Goal: Information Seeking & Learning: Find specific fact

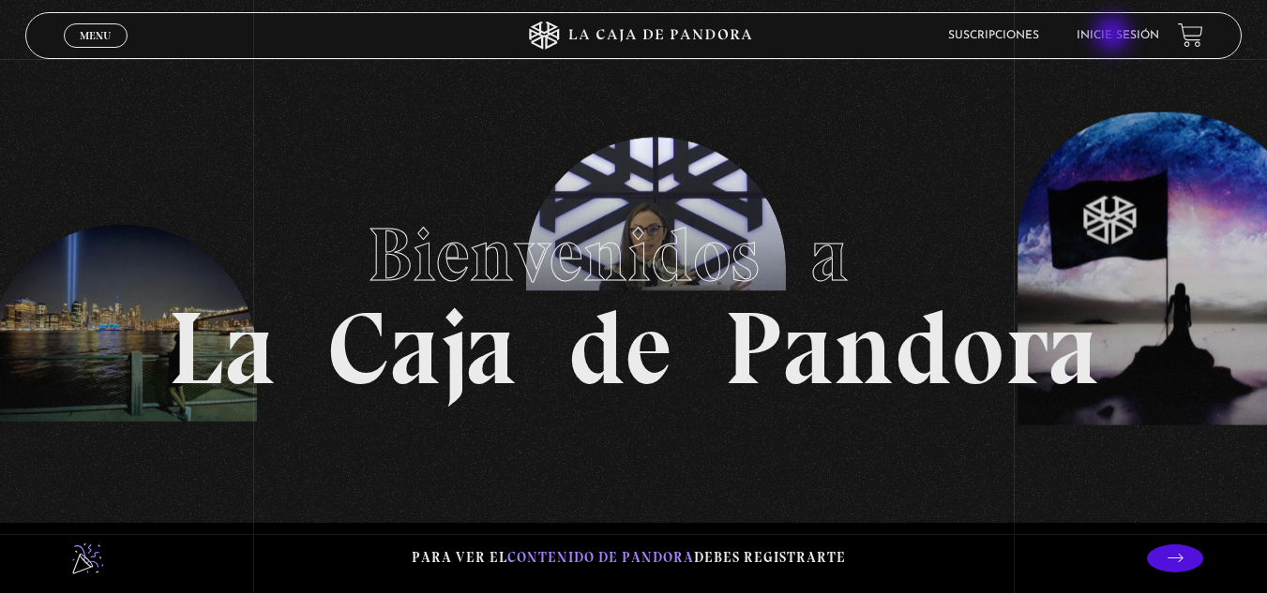
click at [1113, 37] on link "Inicie sesión" at bounding box center [1117, 35] width 82 height 11
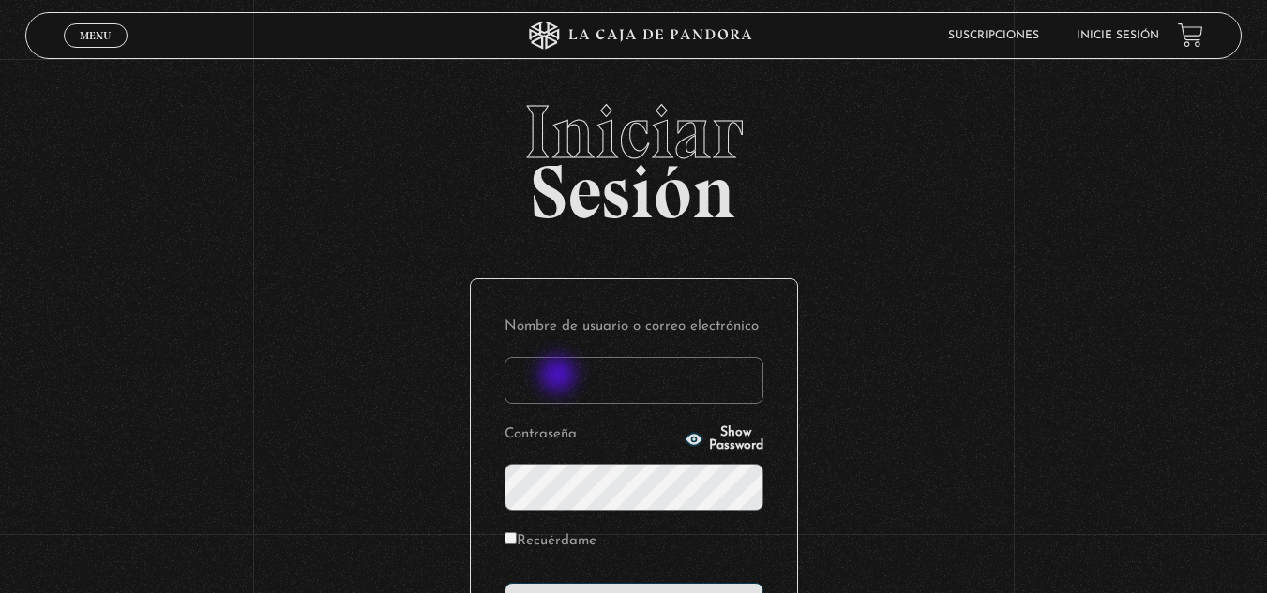
drag, startPoint x: 562, startPoint y: 379, endPoint x: 579, endPoint y: 379, distance: 17.8
click at [564, 379] on input "Nombre de usuario o correo electrónico" at bounding box center [633, 380] width 259 height 47
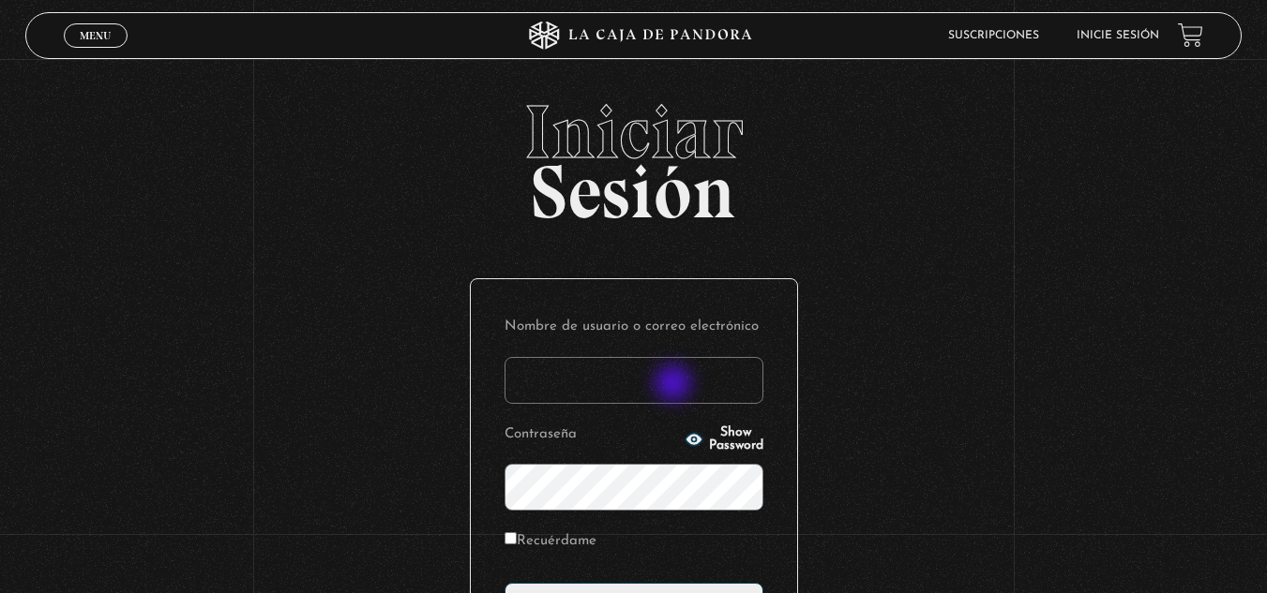
click at [675, 385] on input "Nombre de usuario o correo electrónico" at bounding box center [633, 380] width 259 height 47
type input "glenmb16@gmail.com"
click at [709, 439] on span "Show Password" at bounding box center [736, 440] width 54 height 26
click at [684, 439] on icon "button" at bounding box center [693, 439] width 19 height 19
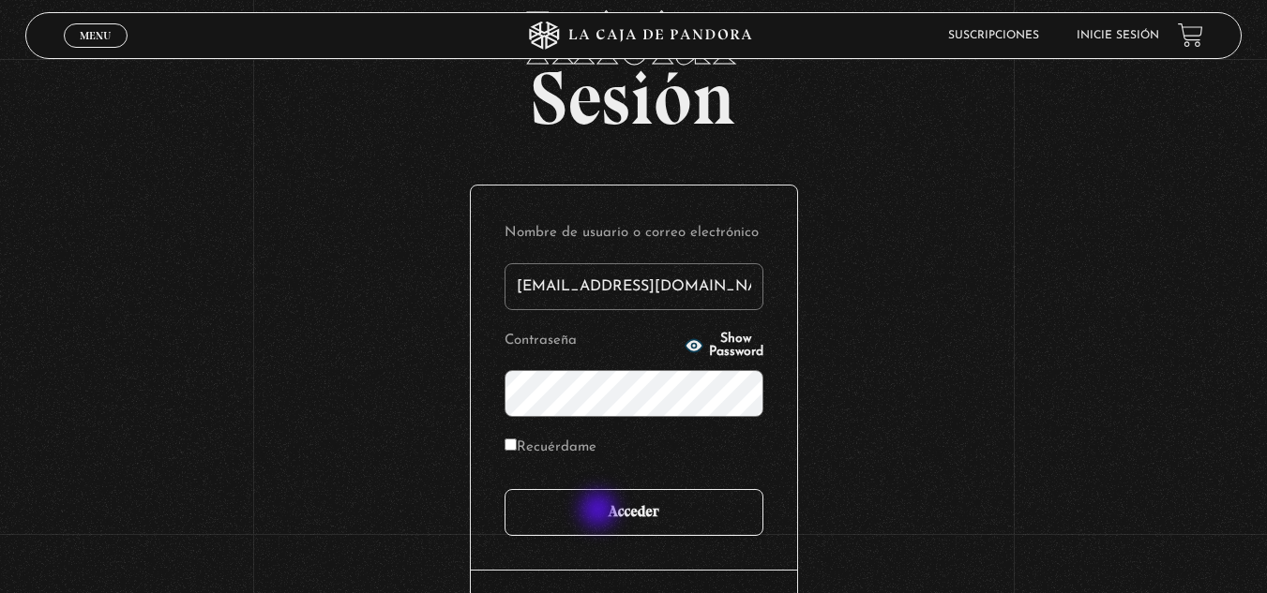
click at [600, 512] on input "Acceder" at bounding box center [633, 512] width 259 height 47
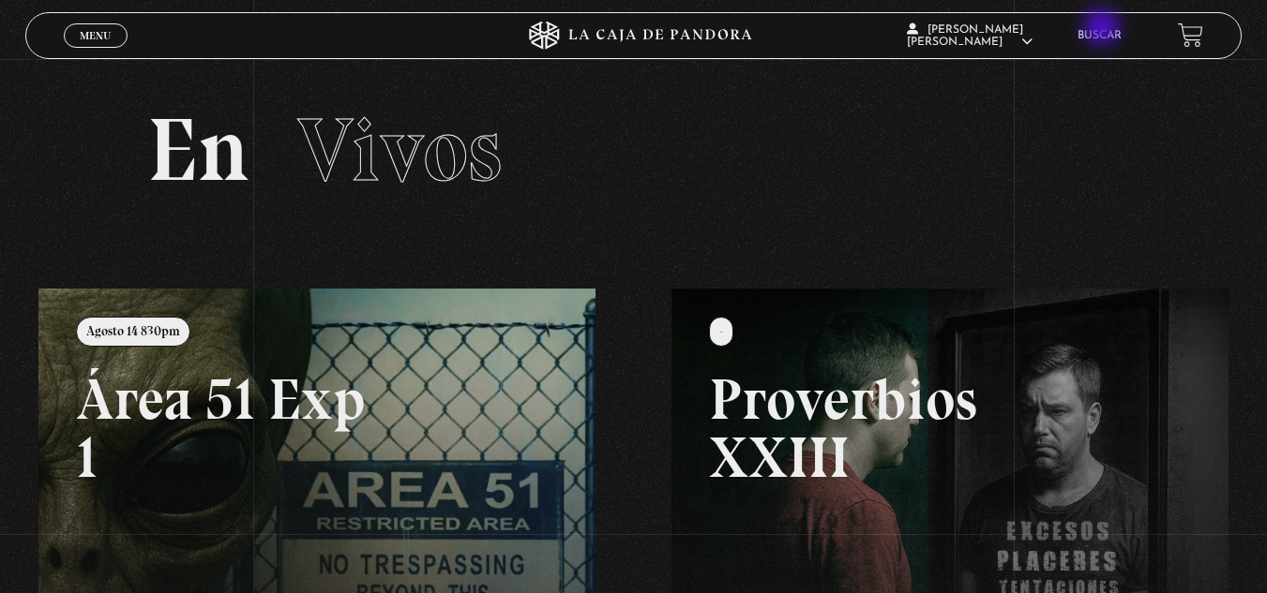
click at [1104, 29] on li "Buscar" at bounding box center [1099, 35] width 44 height 29
click at [1097, 35] on link "Buscar" at bounding box center [1099, 35] width 44 height 11
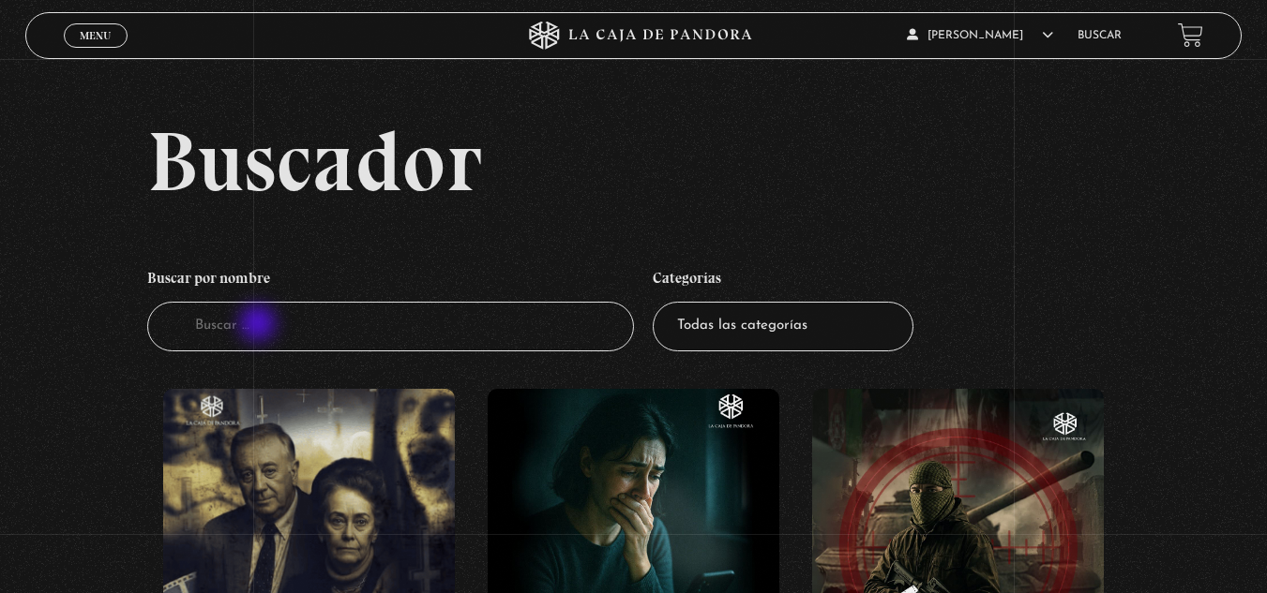
click at [260, 325] on input "Buscador" at bounding box center [390, 327] width 487 height 50
type input "up"
click at [571, 330] on input "up" at bounding box center [390, 327] width 487 height 50
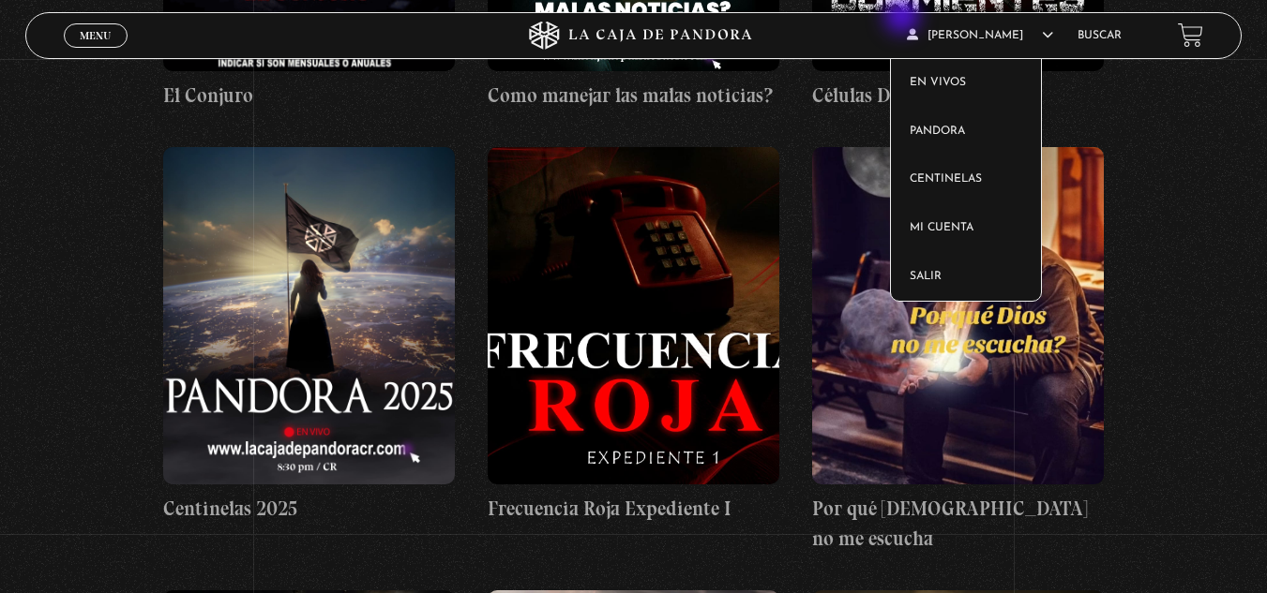
scroll to position [187, 0]
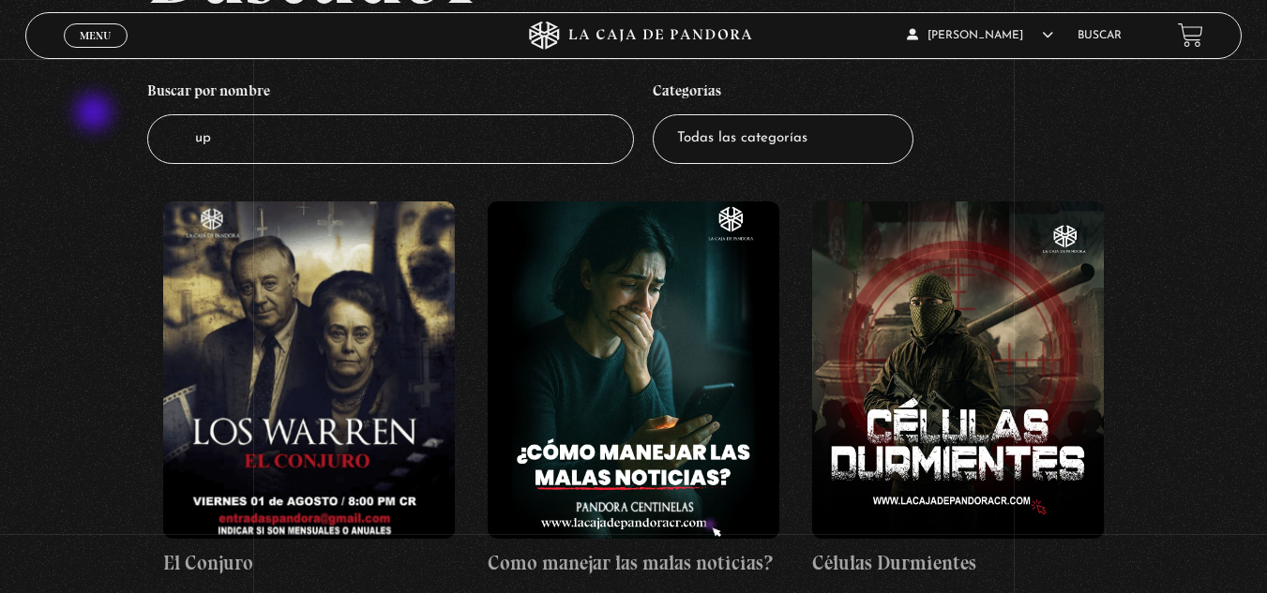
drag, startPoint x: 442, startPoint y: 163, endPoint x: 70, endPoint y: 112, distance: 375.7
type input "lovato"
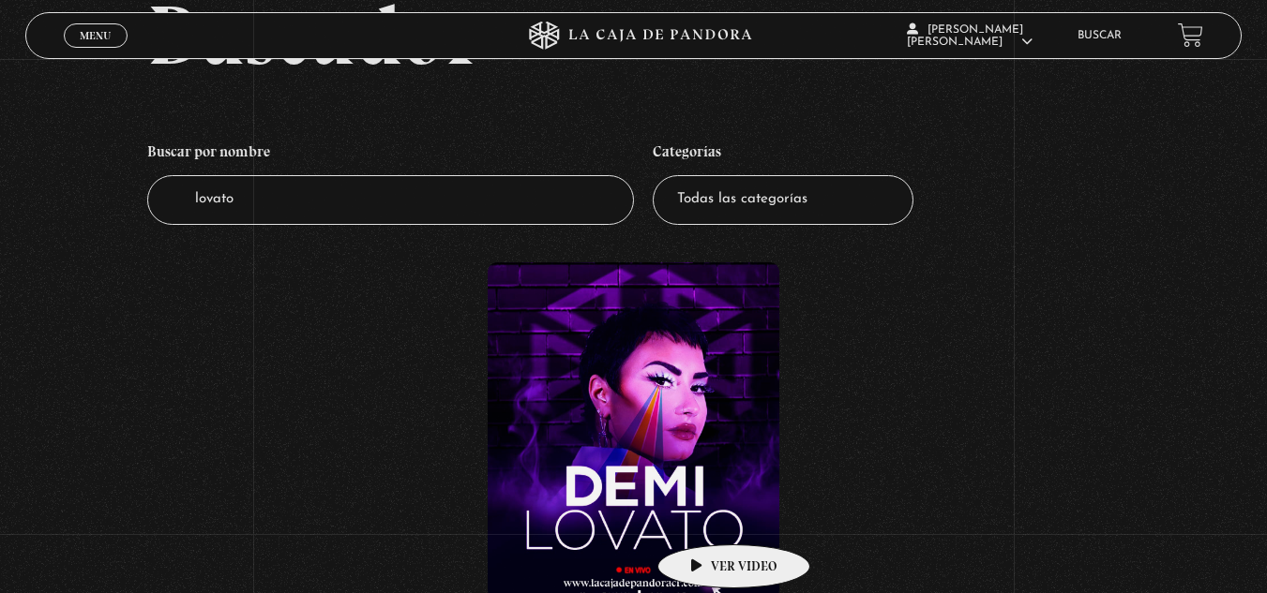
scroll to position [375, 0]
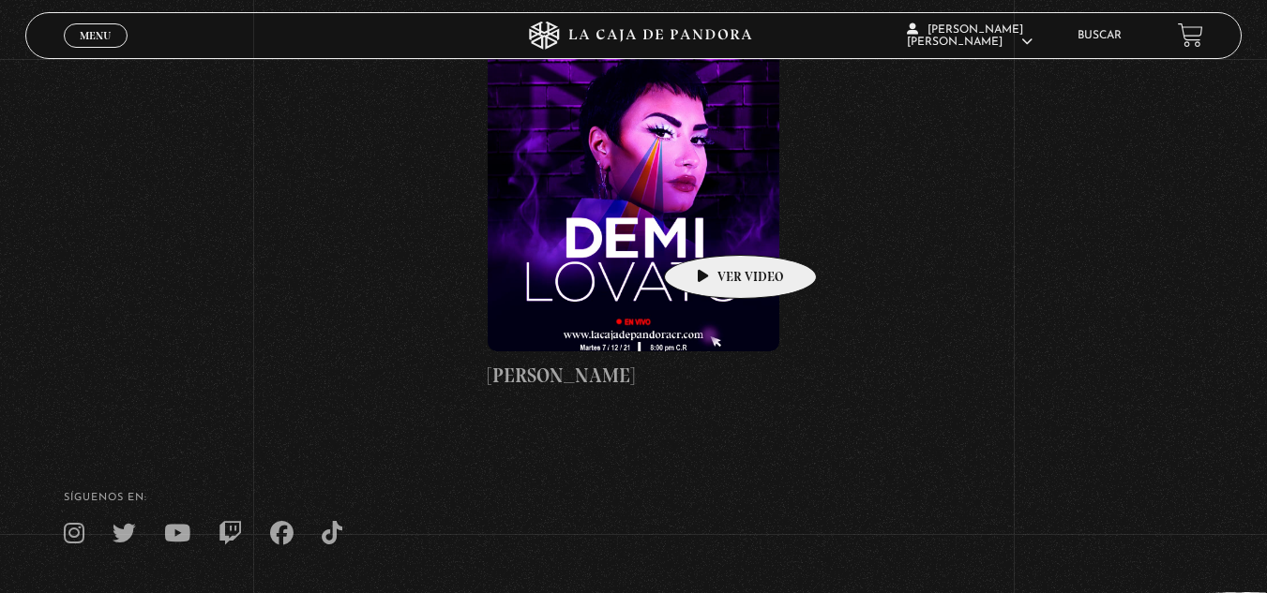
click at [711, 227] on figure at bounding box center [633, 182] width 292 height 337
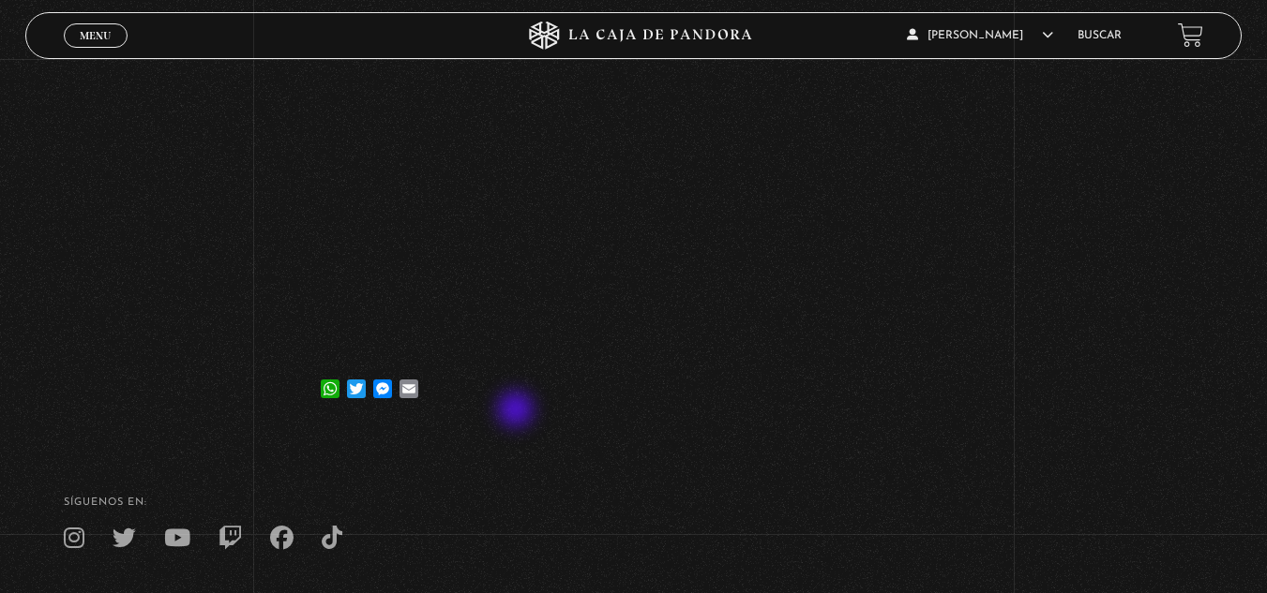
scroll to position [281, 0]
